Goal: Find specific page/section: Find specific page/section

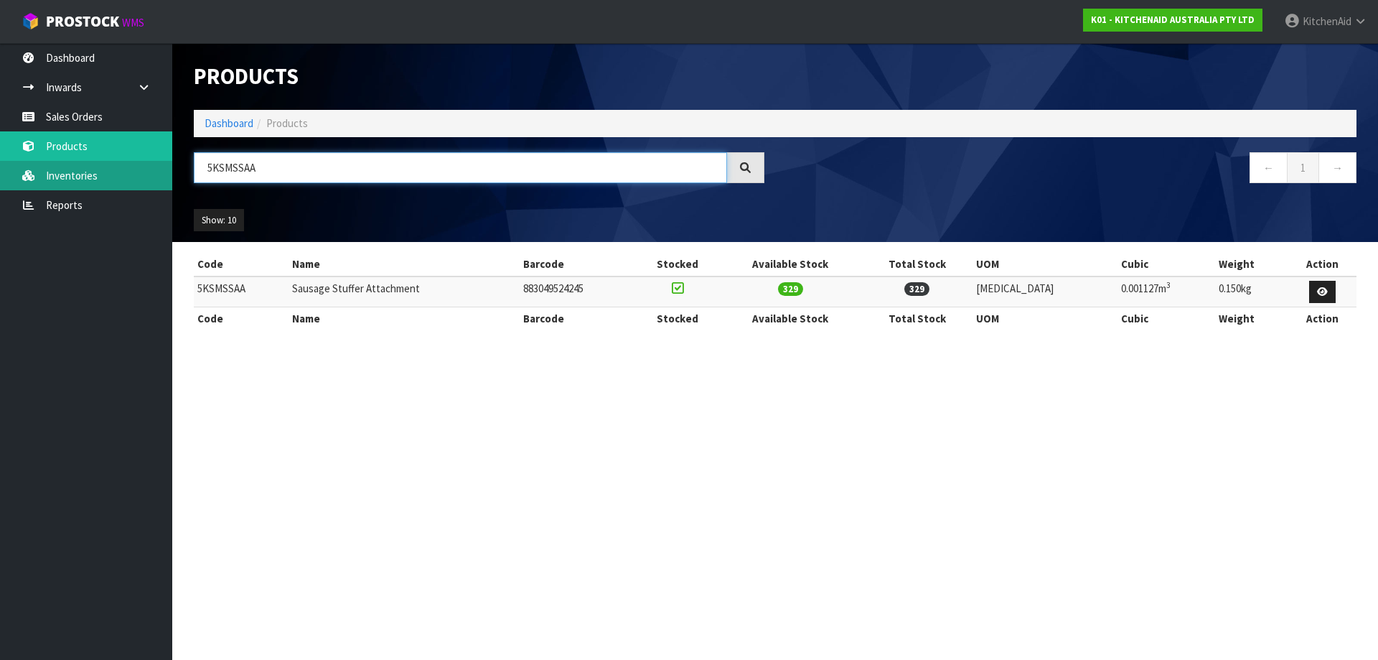
drag, startPoint x: 271, startPoint y: 166, endPoint x: 9, endPoint y: 170, distance: 262.1
click at [19, 171] on body "Toggle navigation ProStock WMS K01 - KITCHENAID AUSTRALIA PTY LTD [GEOGRAPHIC_D…" at bounding box center [689, 330] width 1378 height 660
paste input "KFE5T"
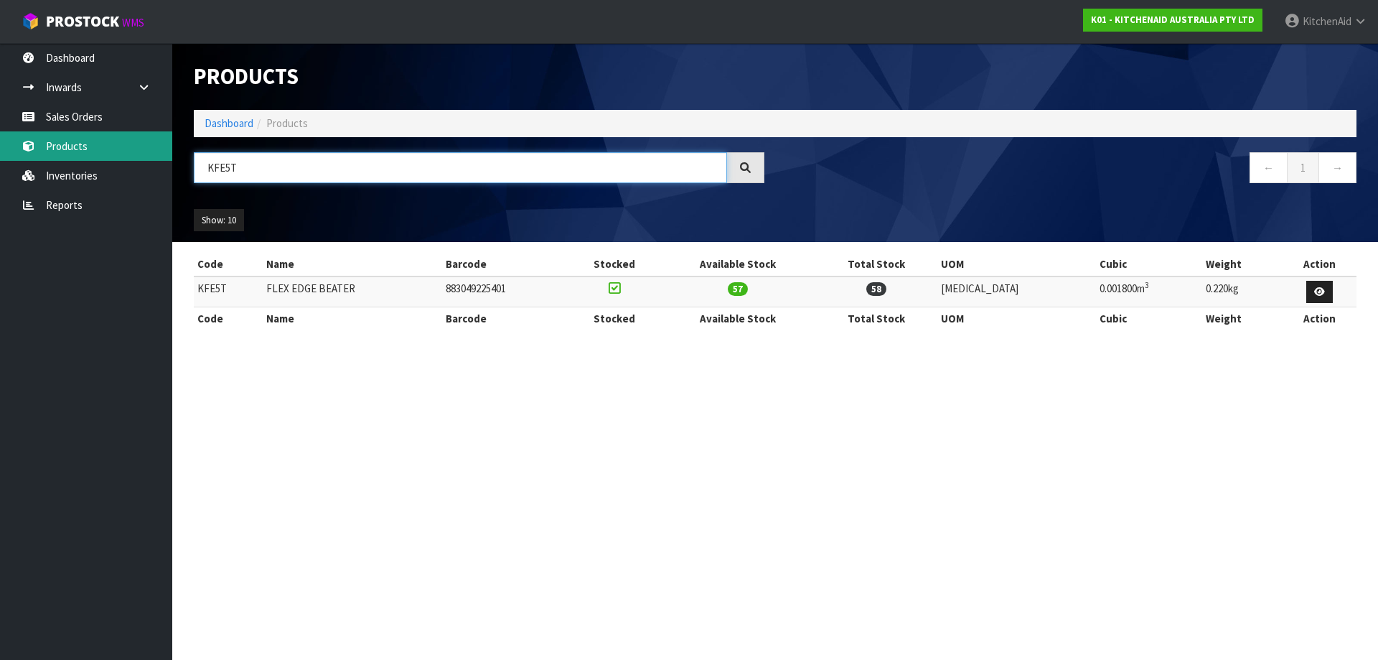
drag, startPoint x: 141, startPoint y: 165, endPoint x: 10, endPoint y: 155, distance: 131.0
click at [28, 155] on body "Toggle navigation ProStock WMS K01 - KITCHENAID AUSTRALIA PTY LTD [GEOGRAPHIC_D…" at bounding box center [689, 330] width 1378 height 660
paste input "SM2FPA"
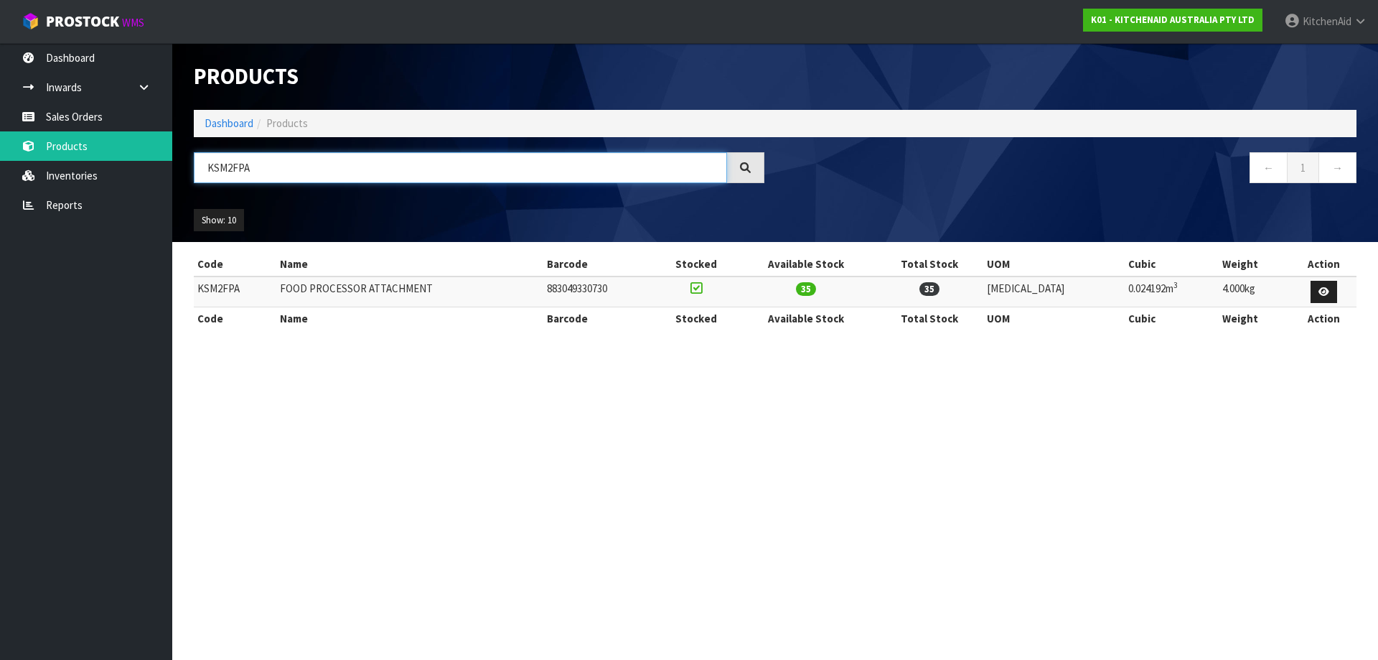
drag, startPoint x: 273, startPoint y: 168, endPoint x: -159, endPoint y: 160, distance: 432.2
click at [0, 160] on html "Toggle navigation ProStock WMS K01 - KITCHENAID AUSTRALIA PTY LTD [GEOGRAPHIC_D…" at bounding box center [689, 330] width 1378 height 660
paste input "45DH"
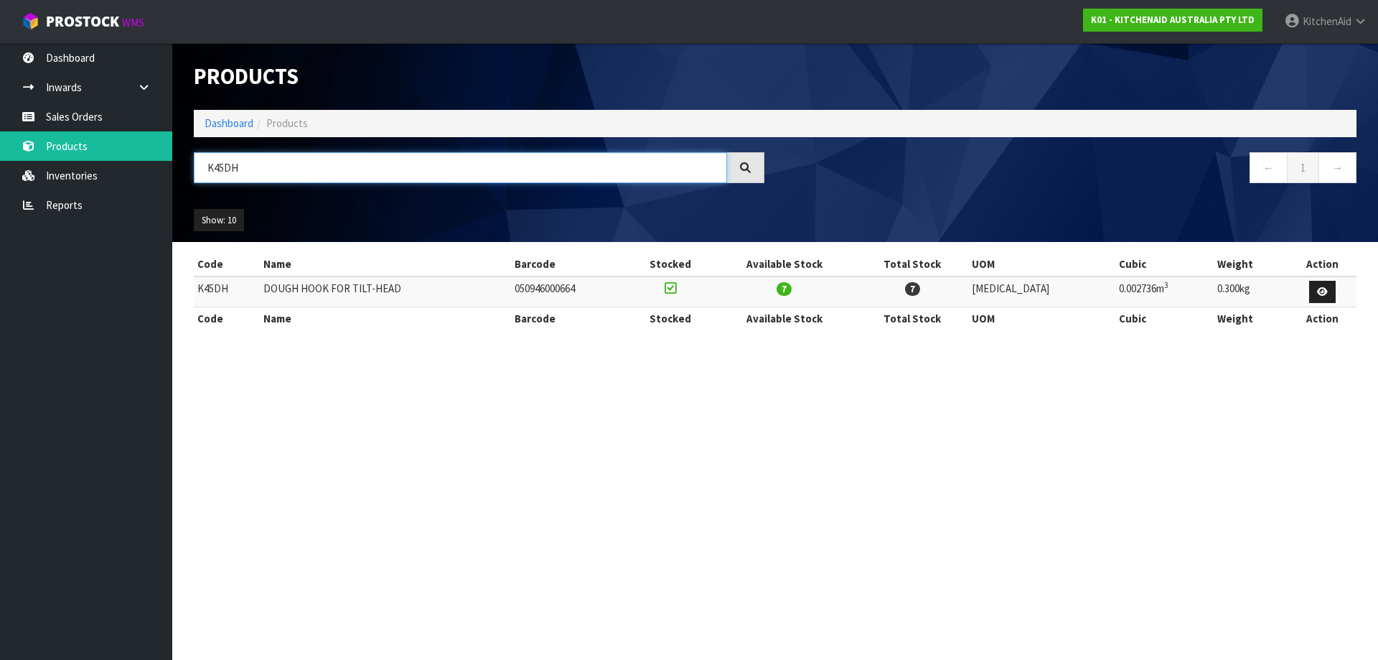
drag, startPoint x: 297, startPoint y: 162, endPoint x: -77, endPoint y: 140, distance: 374.7
click at [0, 140] on html "Toggle navigation ProStock WMS K01 - KITCHENAID AUSTRALIA PTY LTD [GEOGRAPHIC_D…" at bounding box center [689, 330] width 1378 height 660
paste input "5KSMMGAA"
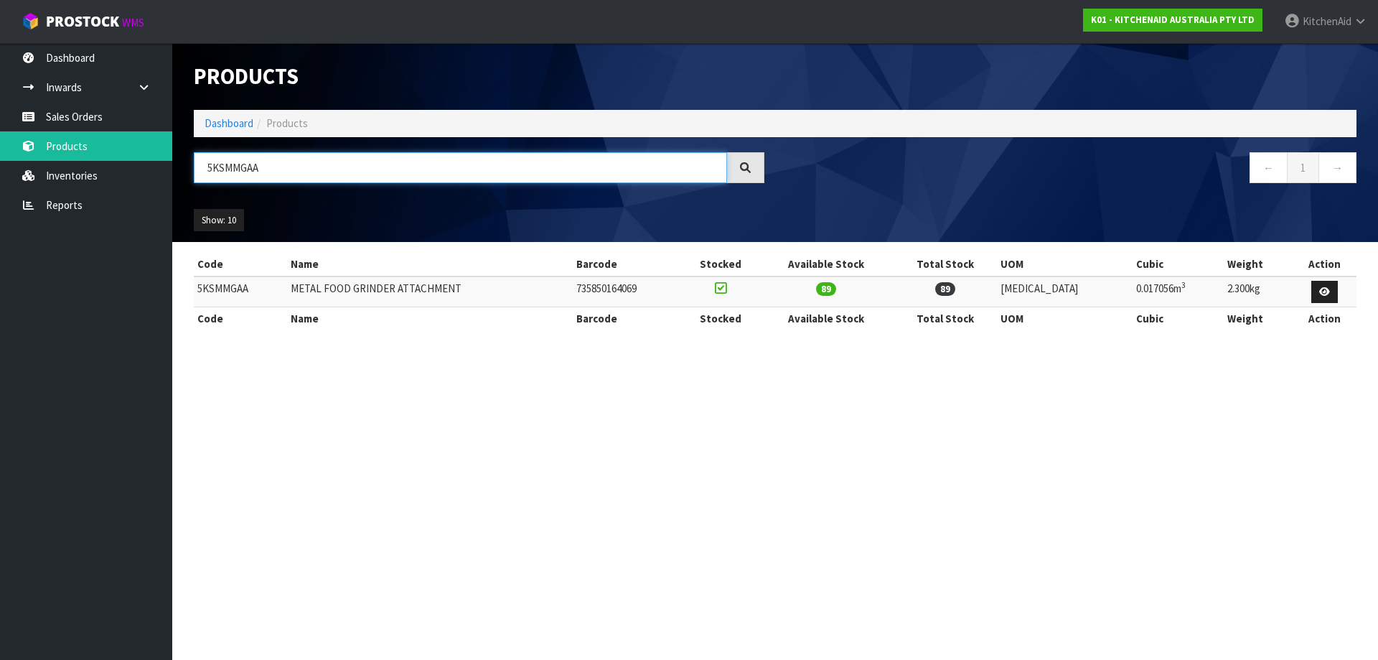
drag, startPoint x: 300, startPoint y: 167, endPoint x: -66, endPoint y: 169, distance: 366.1
click at [0, 169] on html "Toggle navigation ProStock WMS K01 - KITCHENAID AUSTRALIA PTY LTD [GEOGRAPHIC_D…" at bounding box center [689, 330] width 1378 height 660
paste input "FC3516ACU"
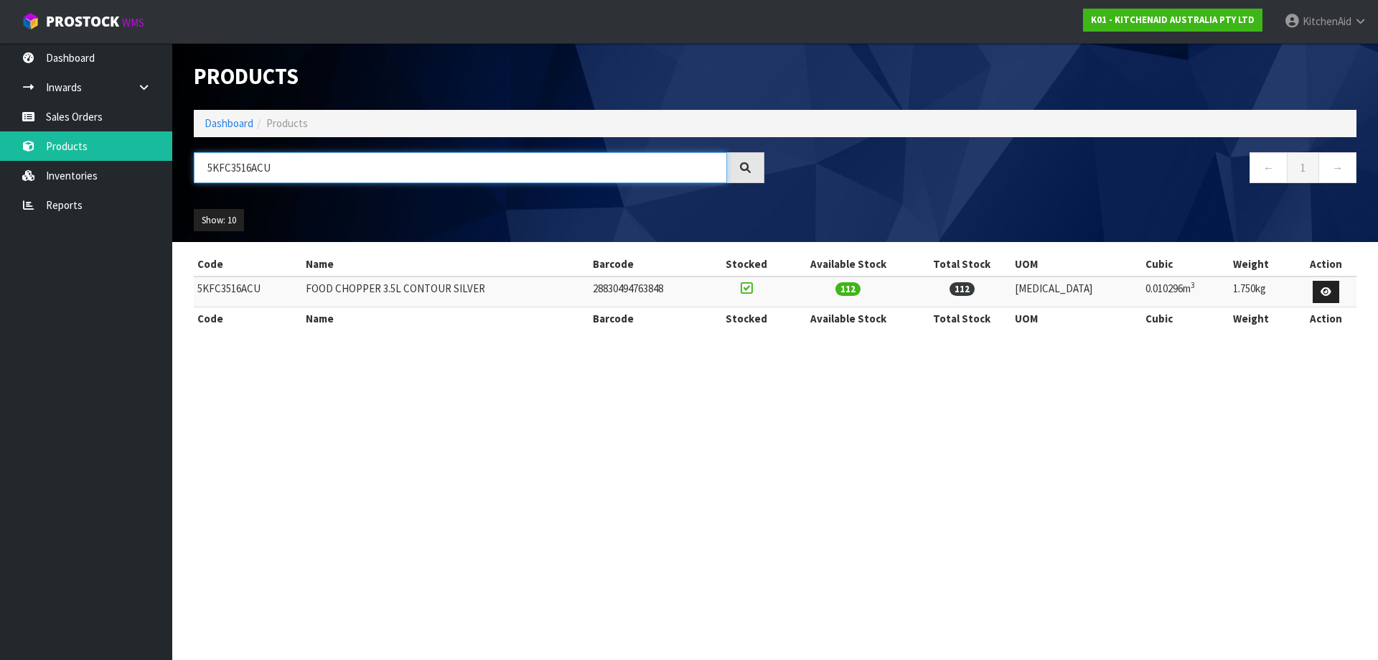
drag, startPoint x: 307, startPoint y: 164, endPoint x: -90, endPoint y: 169, distance: 397.0
click at [0, 169] on html "Toggle navigation ProStock WMS K01 - KITCHENAID AUSTRALIA PTY LTD [GEOGRAPHIC_D…" at bounding box center [689, 330] width 1378 height 660
paste input "HM926AER"
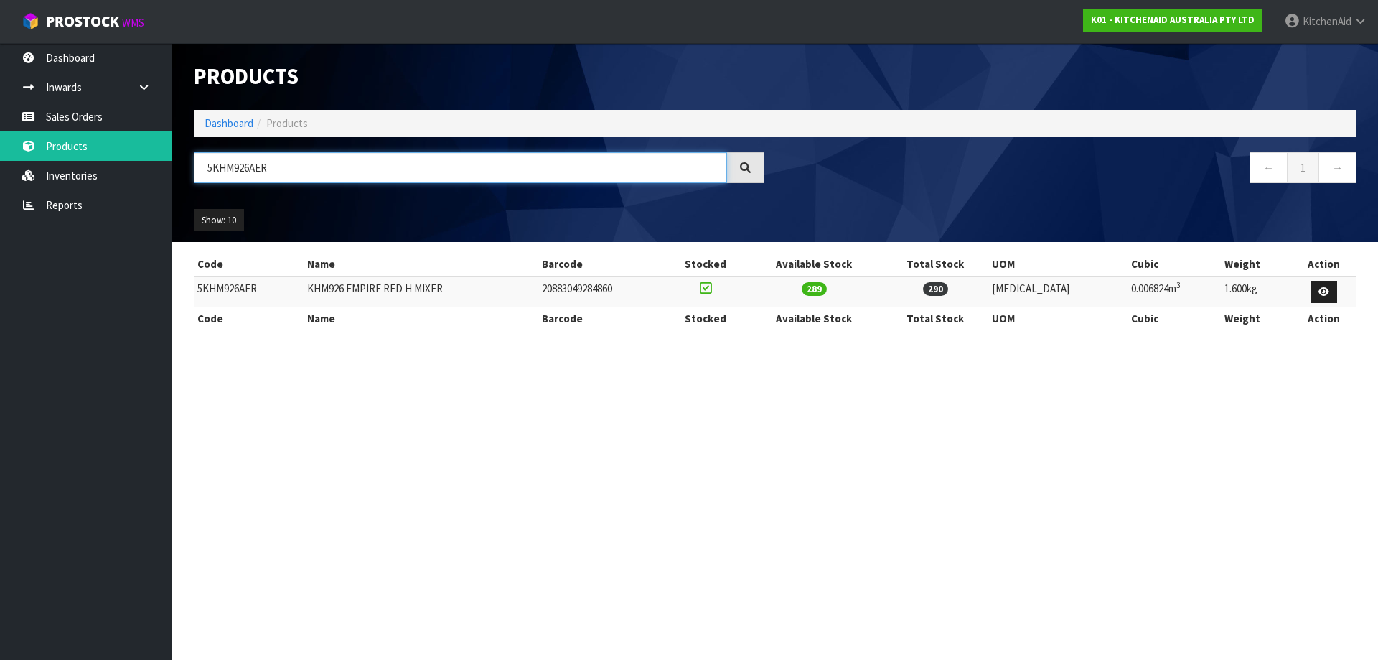
drag, startPoint x: 298, startPoint y: 169, endPoint x: -146, endPoint y: 135, distance: 445.0
click at [0, 135] on html "Toggle navigation ProStock WMS K01 - KITCHENAID AUSTRALIA PTY LTD [GEOGRAPHIC_D…" at bounding box center [689, 330] width 1378 height 660
paste input "SM180WSAEG"
type input "5KSM180WSAEG"
